Goal: Task Accomplishment & Management: Complete application form

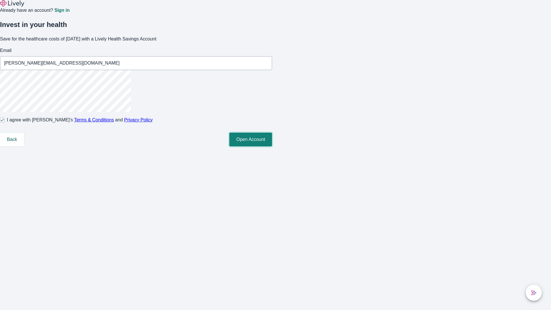
click at [272, 146] on button "Open Account" at bounding box center [250, 140] width 43 height 14
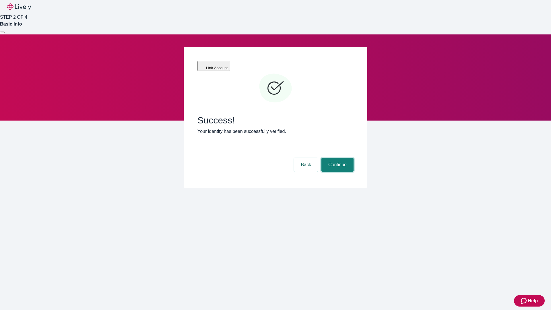
click at [336, 158] on button "Continue" at bounding box center [337, 165] width 32 height 14
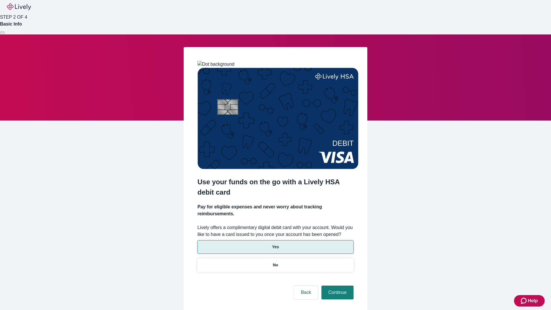
click at [275, 244] on p "Yes" at bounding box center [275, 247] width 7 height 6
click at [336, 285] on button "Continue" at bounding box center [337, 292] width 32 height 14
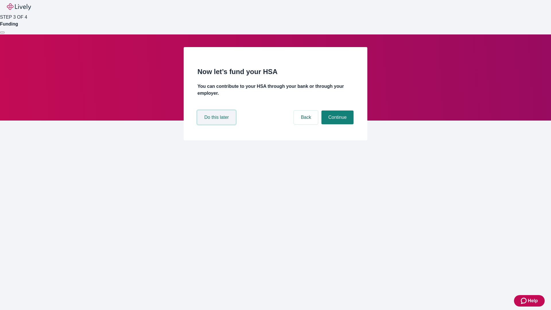
click at [217, 124] on button "Do this later" at bounding box center [216, 117] width 38 height 14
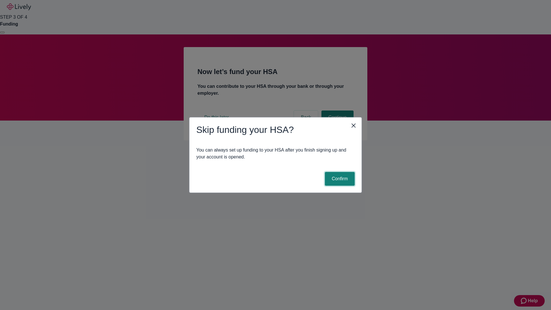
click at [339, 179] on button "Confirm" at bounding box center [340, 179] width 30 height 14
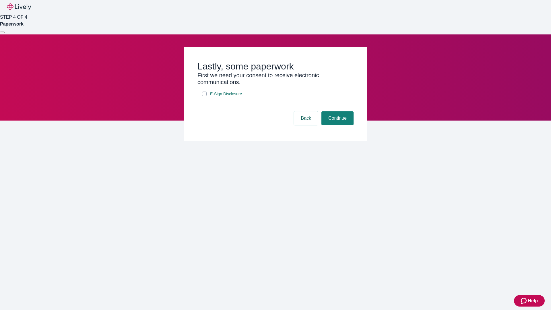
click at [204, 96] on input "E-Sign Disclosure" at bounding box center [204, 94] width 5 height 5
checkbox input "true"
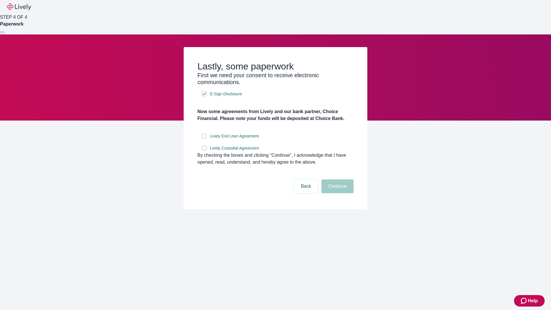
click at [204, 138] on input "Lively End User Agreement" at bounding box center [204, 136] width 5 height 5
checkbox input "true"
click at [204, 150] on input "Lively Custodial Agreement" at bounding box center [204, 148] width 5 height 5
checkbox input "true"
click at [336, 193] on button "Continue" at bounding box center [337, 186] width 32 height 14
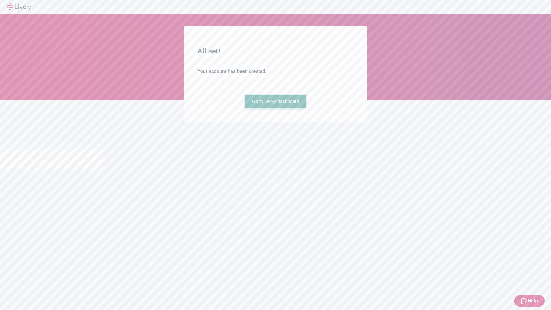
click at [275, 108] on link "Go to Lively dashboard" at bounding box center [275, 102] width 61 height 14
